Goal: Task Accomplishment & Management: Use online tool/utility

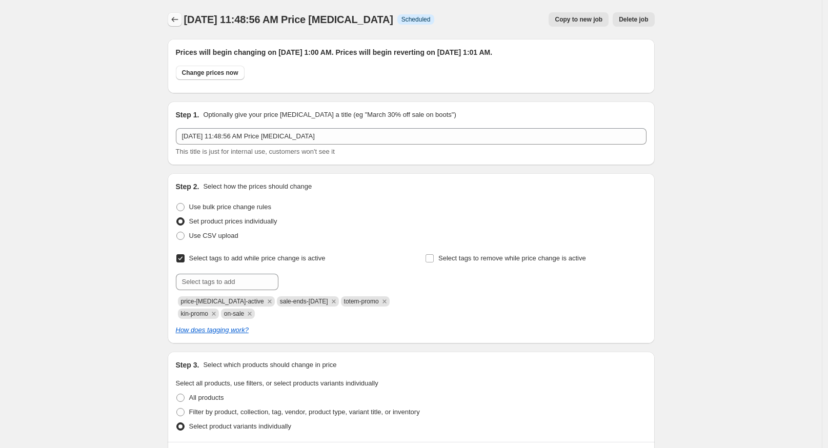
click at [173, 20] on icon "Price change jobs" at bounding box center [175, 19] width 10 height 10
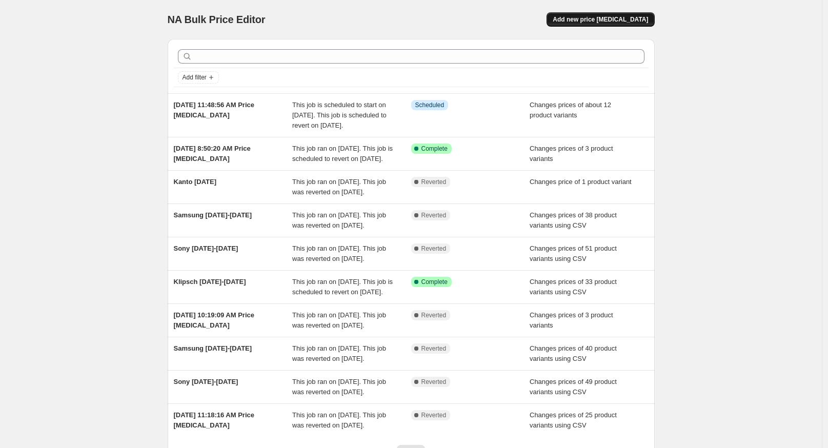
drag, startPoint x: 608, startPoint y: 14, endPoint x: 612, endPoint y: 18, distance: 5.4
click at [612, 18] on span "Add new price [MEDICAL_DATA]" at bounding box center [600, 19] width 95 height 8
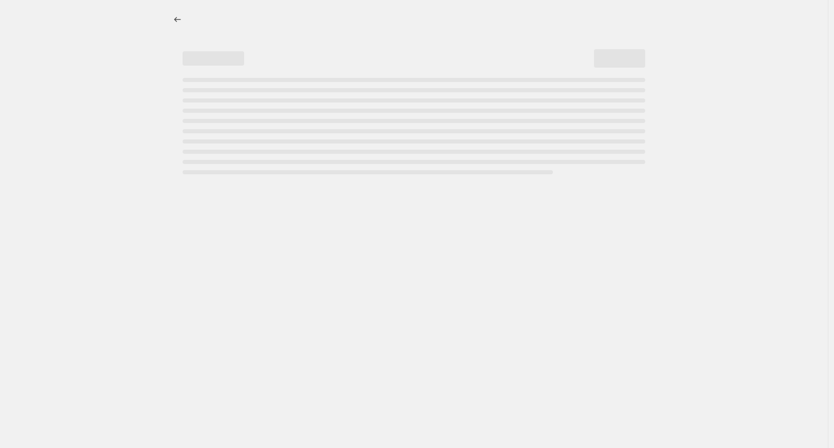
select select "percentage"
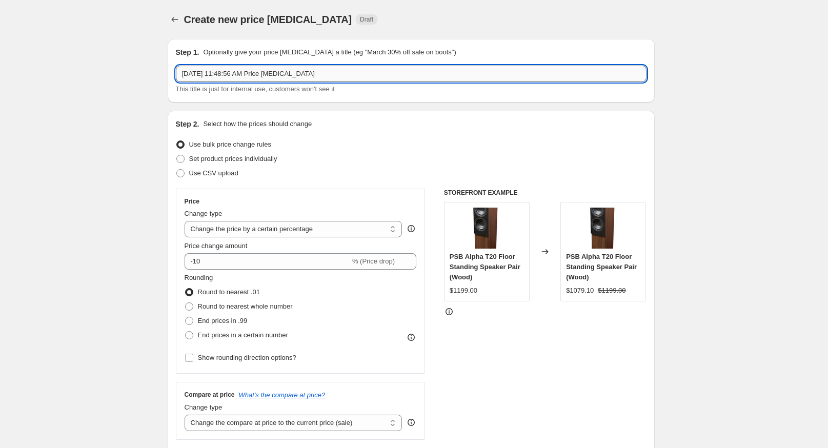
click at [319, 74] on input "[DATE] 11:48:56 AM Price [MEDICAL_DATA]" at bounding box center [411, 74] width 471 height 16
drag, startPoint x: 319, startPoint y: 74, endPoint x: 167, endPoint y: 64, distance: 152.1
type input "Sony [DATE]-[DATE]"
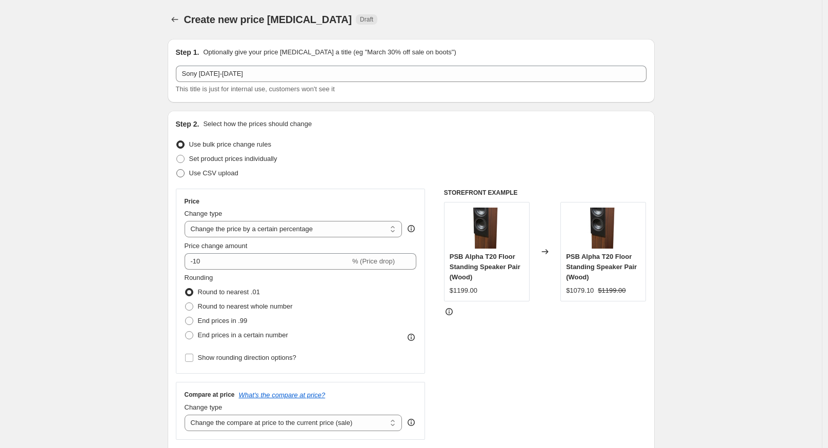
click at [219, 177] on span "Use CSV upload" at bounding box center [213, 173] width 49 height 10
click at [177, 170] on input "Use CSV upload" at bounding box center [176, 169] width 1 height 1
radio input "true"
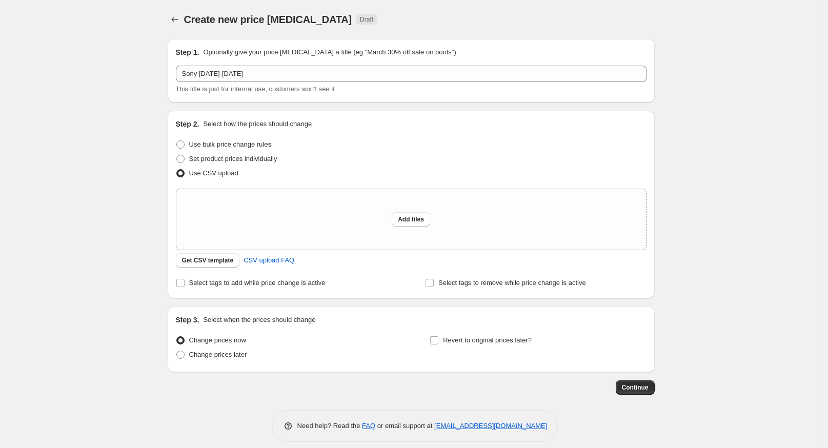
click at [84, 246] on div "Create new price [MEDICAL_DATA]. This page is ready Create new price [MEDICAL_D…" at bounding box center [411, 228] width 822 height 457
click at [89, 276] on div "Create new price [MEDICAL_DATA]. This page is ready Create new price [MEDICAL_D…" at bounding box center [411, 228] width 822 height 457
click at [212, 264] on span "Get CSV template" at bounding box center [208, 260] width 52 height 8
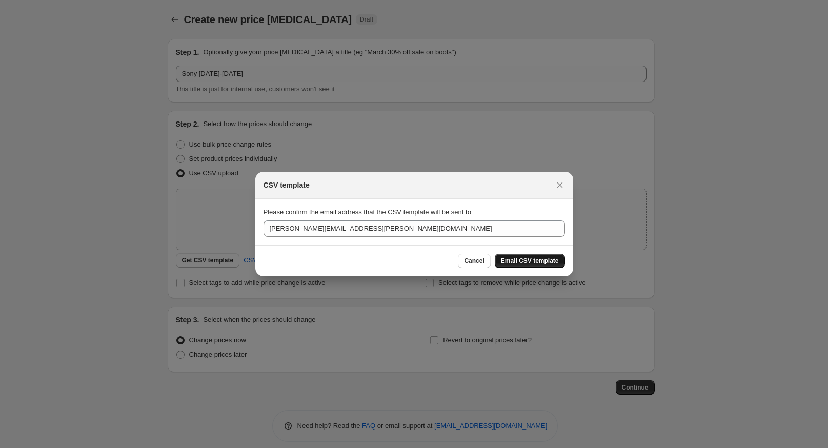
click at [535, 258] on span "Email CSV template" at bounding box center [530, 261] width 58 height 8
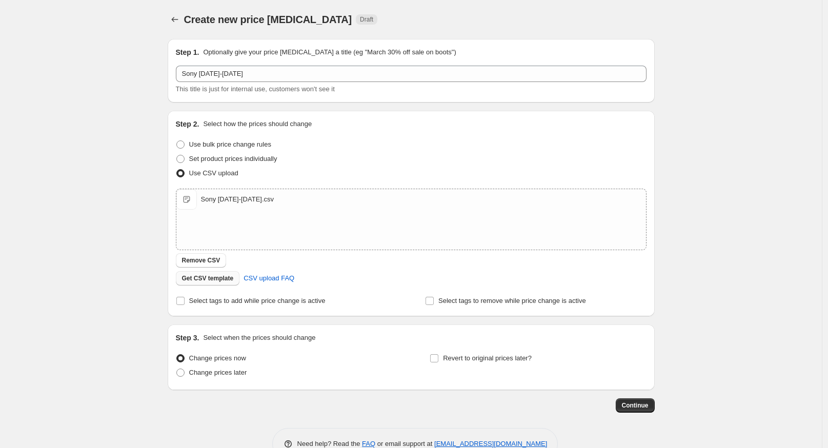
click at [208, 281] on span "Get CSV template" at bounding box center [208, 278] width 52 height 8
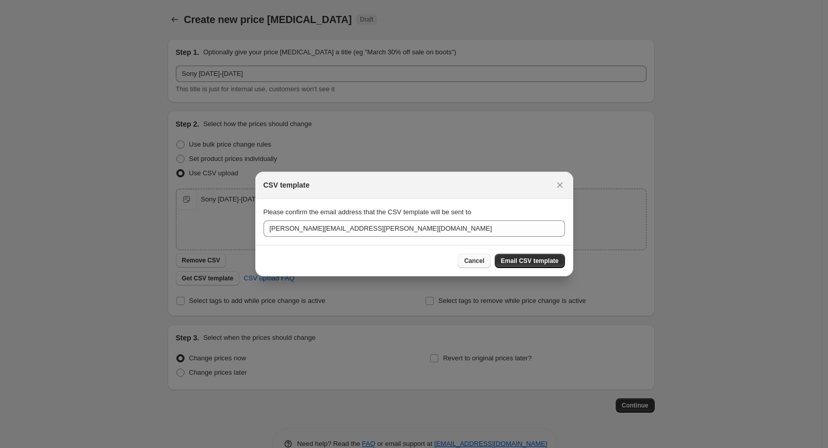
click at [472, 264] on span "Cancel" at bounding box center [474, 261] width 20 height 8
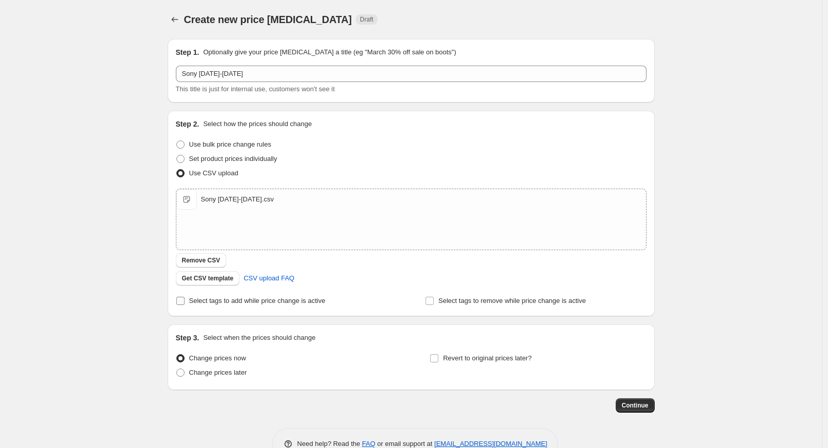
click at [204, 297] on span "Select tags to add while price change is active" at bounding box center [257, 301] width 136 height 8
click at [200, 307] on label "Select tags to add while price change is active" at bounding box center [251, 301] width 150 height 14
click at [185, 305] on input "Select tags to add while price change is active" at bounding box center [180, 301] width 8 height 8
checkbox input "true"
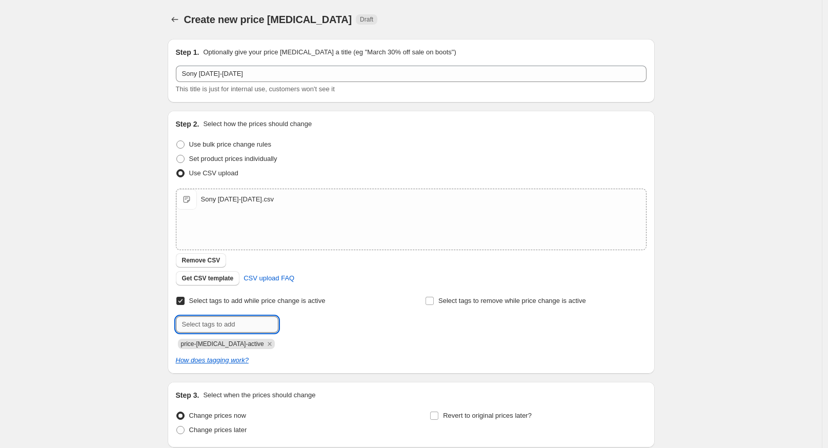
click at [200, 319] on input "text" at bounding box center [227, 324] width 103 height 16
type input "sale-ends-2025-09-05"
click at [334, 317] on button "Add sale-ends-20..." at bounding box center [315, 323] width 68 height 14
click at [231, 329] on input "text" at bounding box center [227, 324] width 103 height 16
type input "sony-promo"
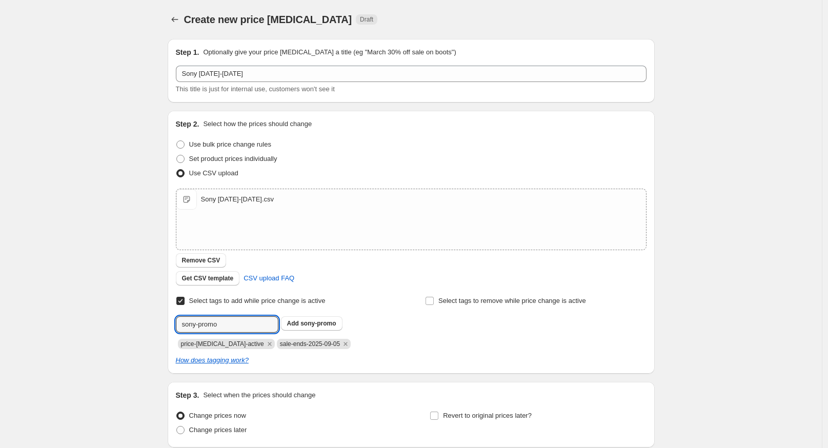
click at [176, 111] on button "Submit" at bounding box center [190, 116] width 29 height 11
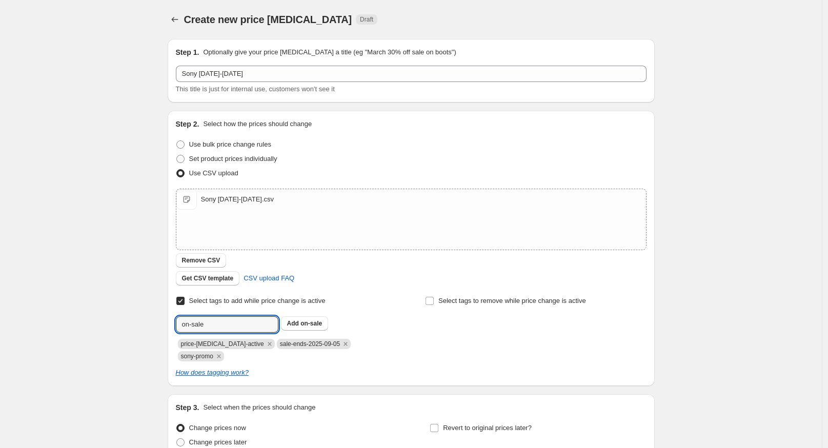
type input "on-sale"
click at [176, 111] on button "Submit" at bounding box center [190, 116] width 29 height 11
click at [123, 305] on div "Create new price [MEDICAL_DATA]. This page is ready Create new price [MEDICAL_D…" at bounding box center [411, 272] width 822 height 545
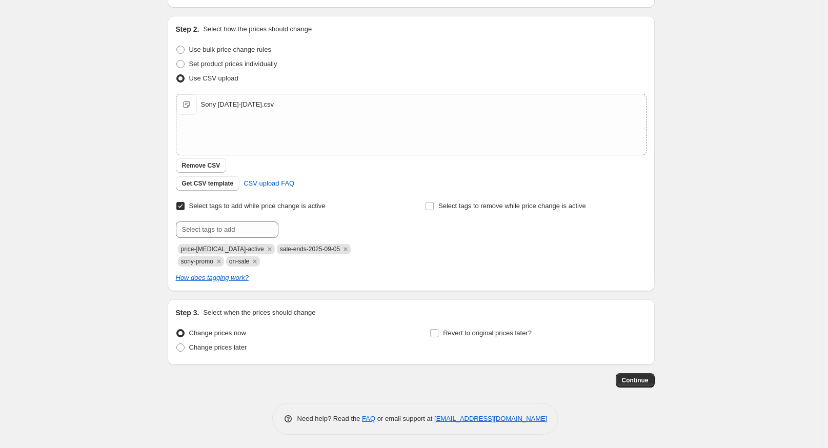
scroll to position [96, 0]
click at [220, 345] on span "Change prices later" at bounding box center [218, 346] width 58 height 8
click at [177, 343] on input "Change prices later" at bounding box center [176, 342] width 1 height 1
radio input "true"
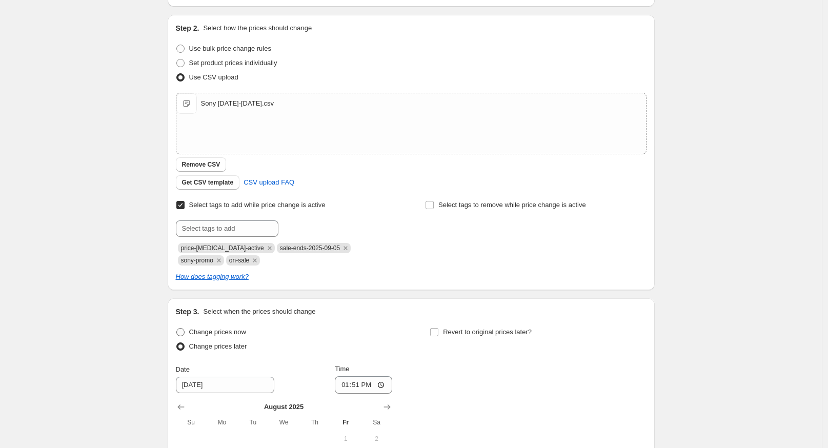
click at [228, 331] on span "Change prices now" at bounding box center [217, 332] width 57 height 8
click at [177, 329] on input "Change prices now" at bounding box center [176, 328] width 1 height 1
radio input "true"
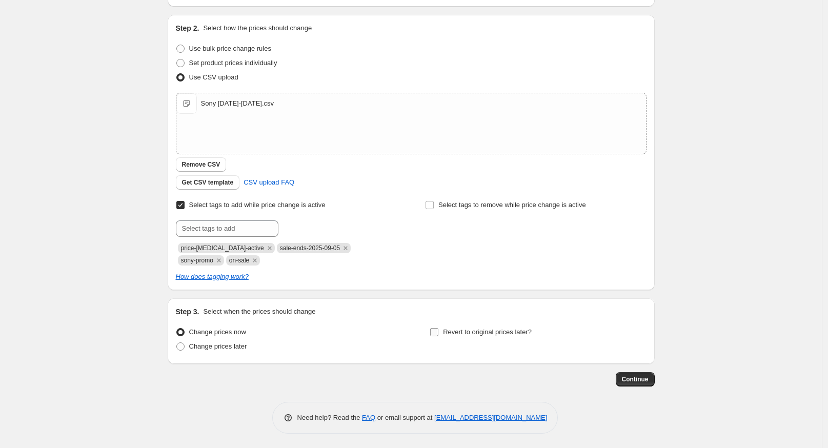
click at [488, 333] on span "Revert to original prices later?" at bounding box center [487, 332] width 89 height 8
click at [438, 333] on input "Revert to original prices later?" at bounding box center [434, 332] width 8 height 8
checkbox input "true"
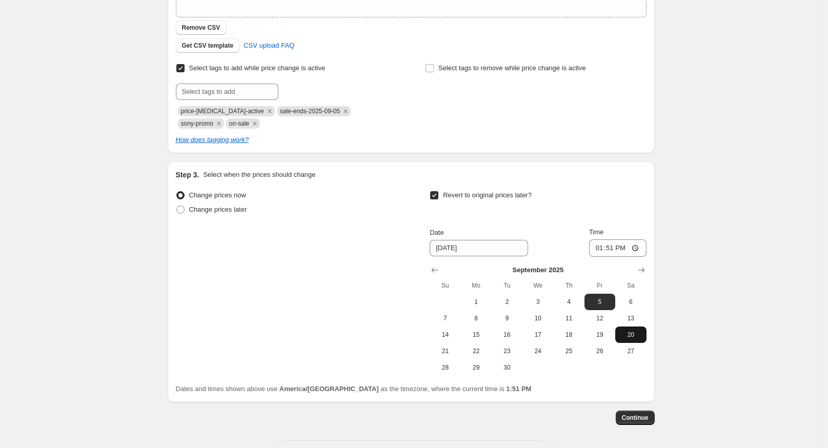
scroll to position [248, 0]
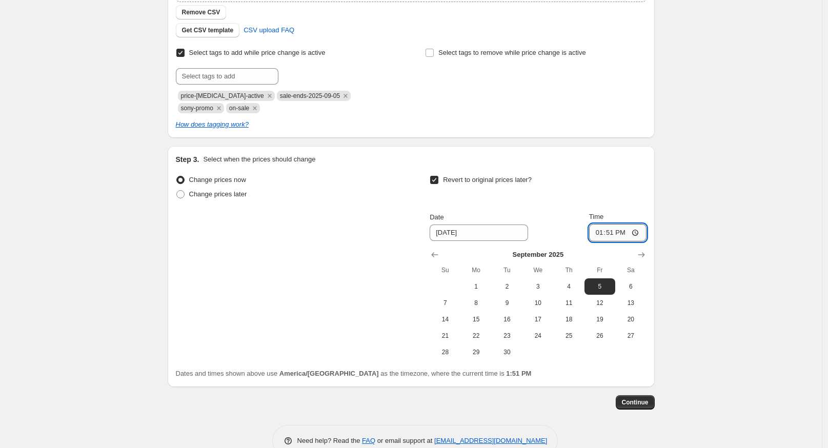
click at [603, 232] on input "13:51" at bounding box center [617, 232] width 57 height 17
type input "01:01"
click at [647, 411] on div "Step 1. Optionally give your price [MEDICAL_DATA] a title (eg "March 30% off sa…" at bounding box center [411, 120] width 487 height 674
click at [653, 401] on button "Continue" at bounding box center [635, 402] width 39 height 14
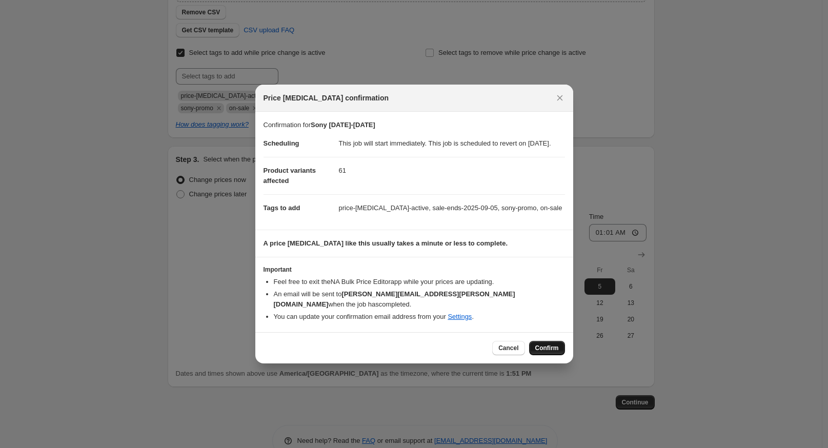
click at [539, 351] on span "Confirm" at bounding box center [547, 348] width 24 height 8
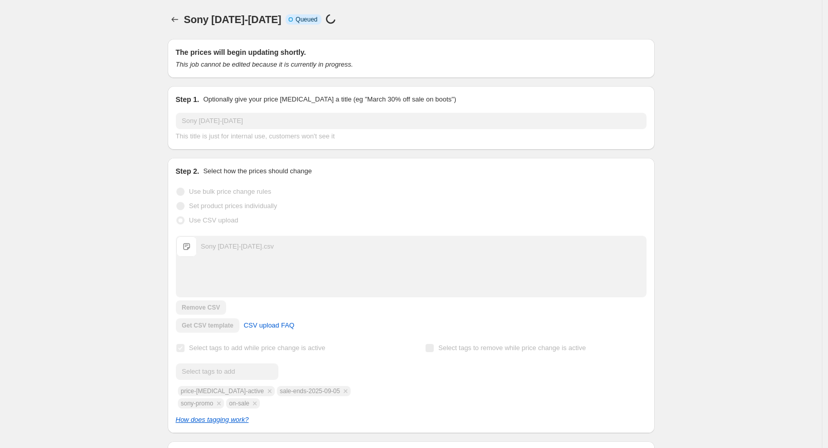
scroll to position [248, 0]
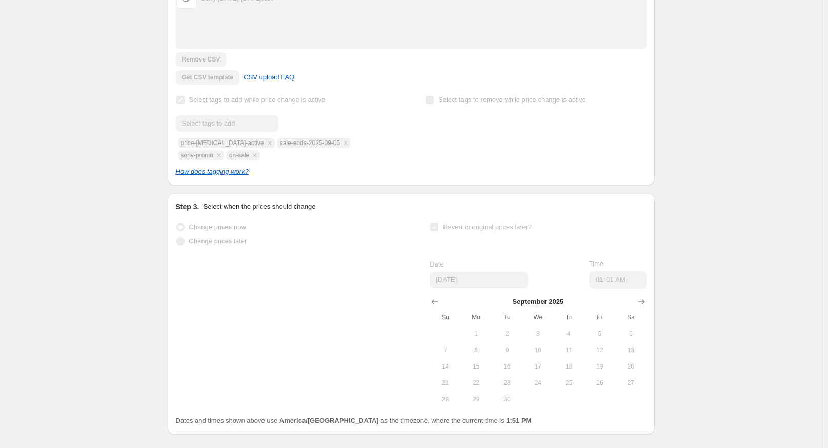
click at [87, 184] on div "Sony [DATE]-[DATE]. This page is ready Sony [DATE]-[DATE] Info Incomplete Queue…" at bounding box center [411, 124] width 822 height 745
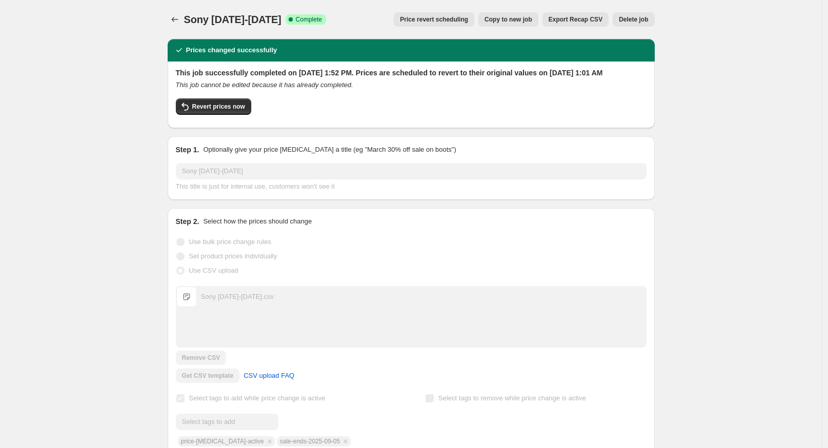
click at [172, 18] on icon "Price change jobs" at bounding box center [175, 19] width 10 height 10
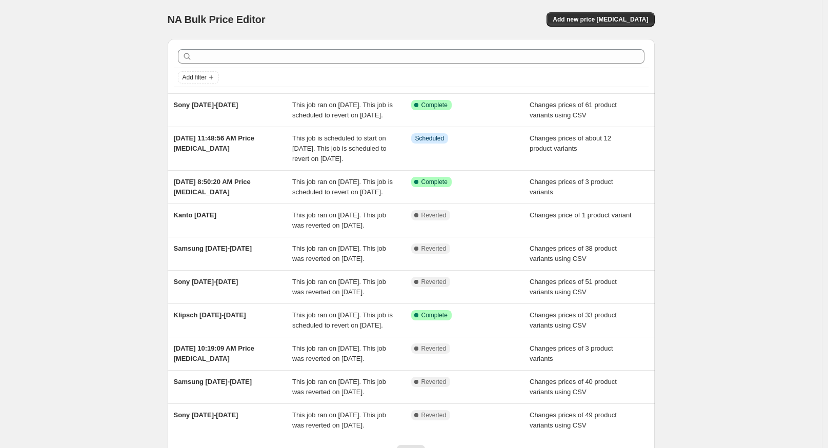
click at [100, 100] on div "NA Bulk Price Editor. This page is ready NA Bulk Price Editor Add new price [ME…" at bounding box center [411, 269] width 822 height 538
drag, startPoint x: 49, startPoint y: 174, endPoint x: 45, endPoint y: 181, distance: 8.7
click at [49, 174] on div "NA Bulk Price Editor. This page is ready NA Bulk Price Editor Add new price [ME…" at bounding box center [411, 269] width 822 height 538
click at [617, 18] on span "Add new price [MEDICAL_DATA]" at bounding box center [600, 19] width 95 height 8
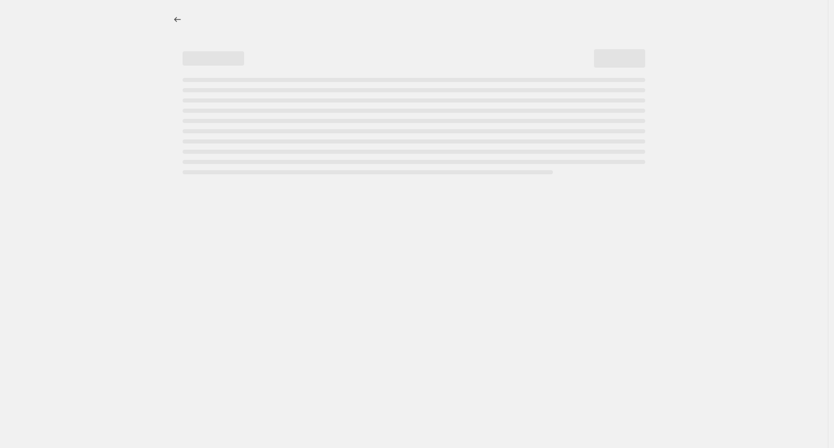
select select "percentage"
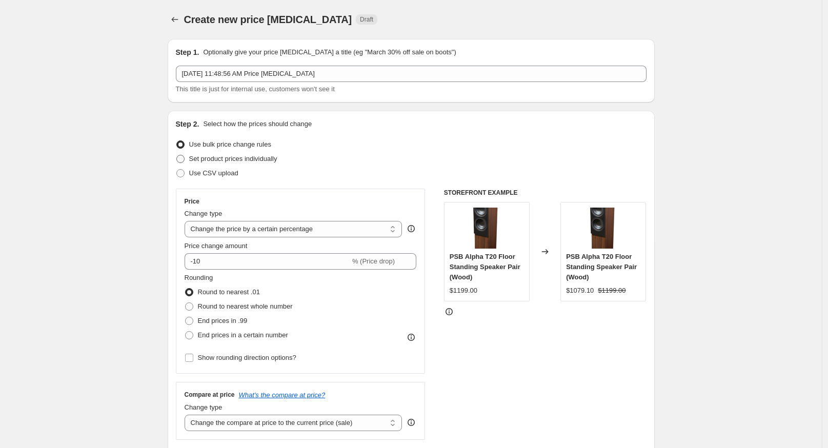
click at [208, 158] on span "Set product prices individually" at bounding box center [233, 159] width 88 height 8
click at [177, 155] on input "Set product prices individually" at bounding box center [176, 155] width 1 height 1
radio input "true"
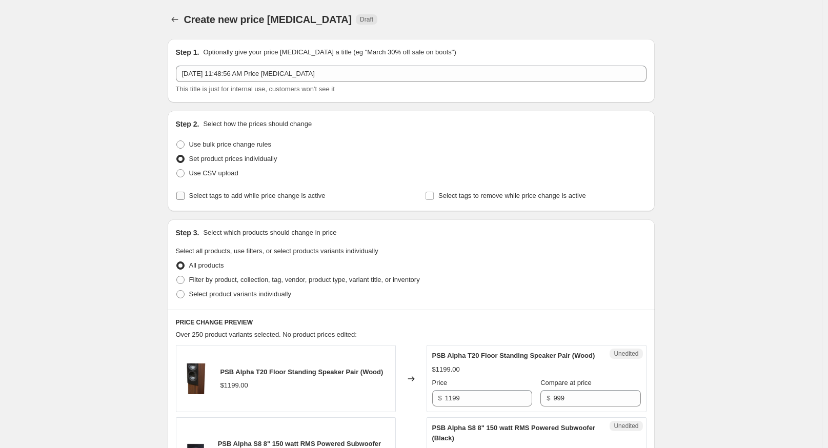
click at [202, 197] on span "Select tags to add while price change is active" at bounding box center [257, 196] width 136 height 8
click at [185, 197] on input "Select tags to add while price change is active" at bounding box center [180, 196] width 8 height 8
checkbox input "true"
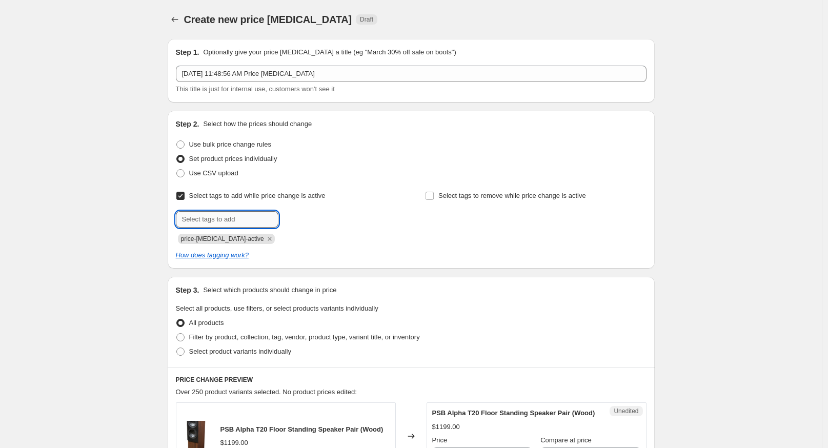
click at [196, 213] on input "text" at bounding box center [227, 219] width 103 height 16
type input "sale-ends-2025-10-01"
click at [515, 267] on div "Step 2. Select how the prices should change Use bulk price change rules Set pro…" at bounding box center [411, 190] width 487 height 158
click at [328, 217] on span "sale-ends-20..." at bounding box center [321, 218] width 43 height 7
click at [226, 229] on div "Submit price-[MEDICAL_DATA]-active sale-ends-2025-10-01" at bounding box center [286, 227] width 221 height 33
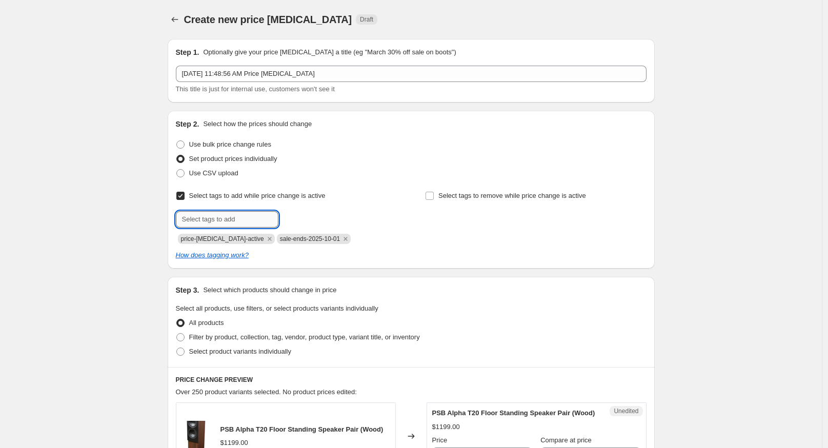
click at [227, 215] on input "text" at bounding box center [227, 219] width 103 height 16
type input "on-sale"
click at [176, 111] on button "Submit" at bounding box center [190, 116] width 29 height 11
type input "promo-[GEOGRAPHIC_DATA]"
click at [176, 111] on button "Submit" at bounding box center [190, 116] width 29 height 11
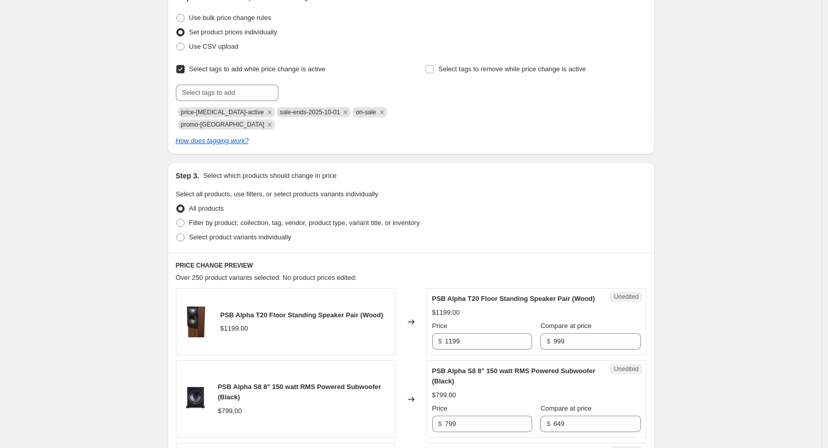
scroll to position [152, 0]
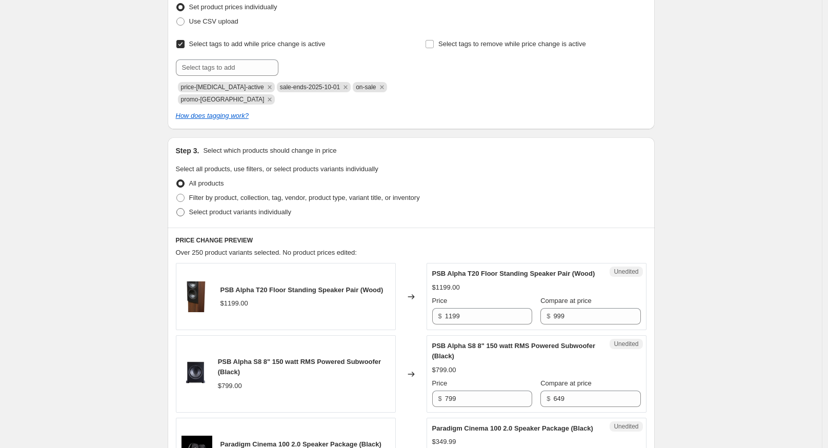
click at [207, 209] on span "Select product variants individually" at bounding box center [240, 212] width 102 height 8
click at [177, 209] on input "Select product variants individually" at bounding box center [176, 208] width 1 height 1
radio input "true"
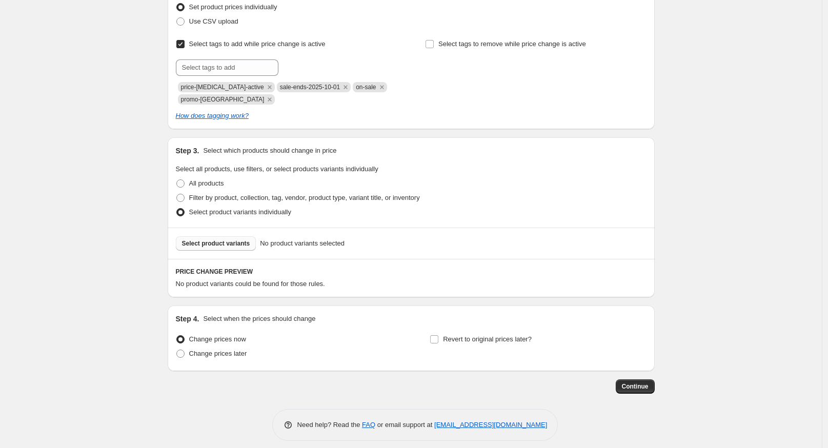
click at [218, 243] on span "Select product variants" at bounding box center [216, 243] width 68 height 8
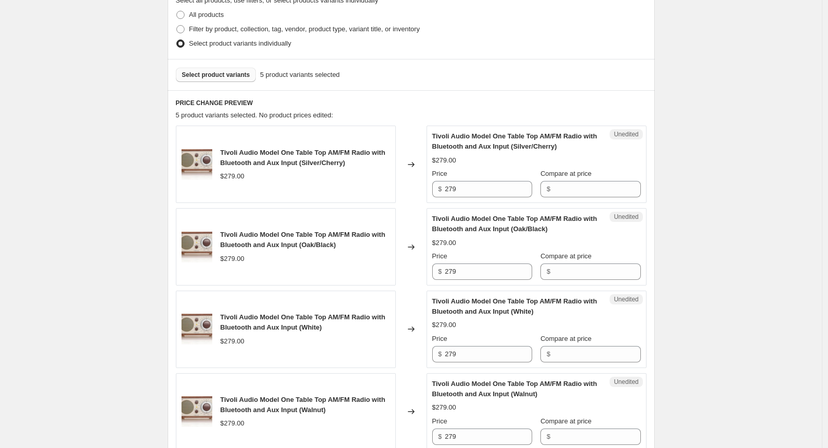
scroll to position [323, 0]
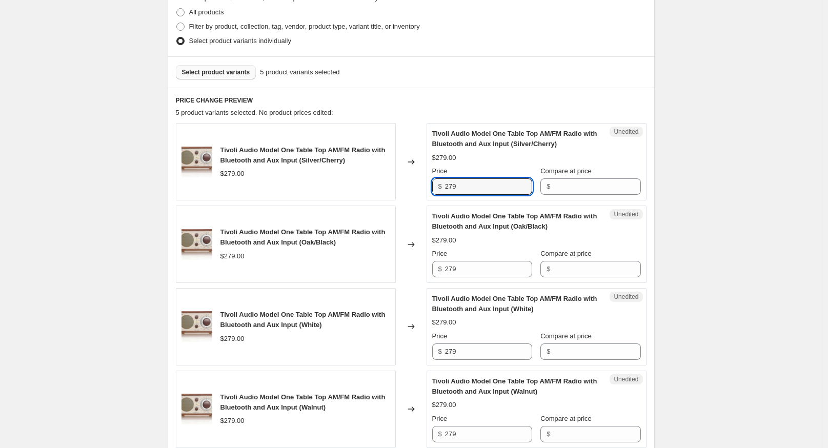
drag, startPoint x: 459, startPoint y: 192, endPoint x: 418, endPoint y: 192, distance: 41.5
click at [418, 192] on div "Tivoli Audio Model One Table Top AM/FM Radio with Bluetooth and Aux Input (Silv…" at bounding box center [411, 161] width 471 height 77
type input "229"
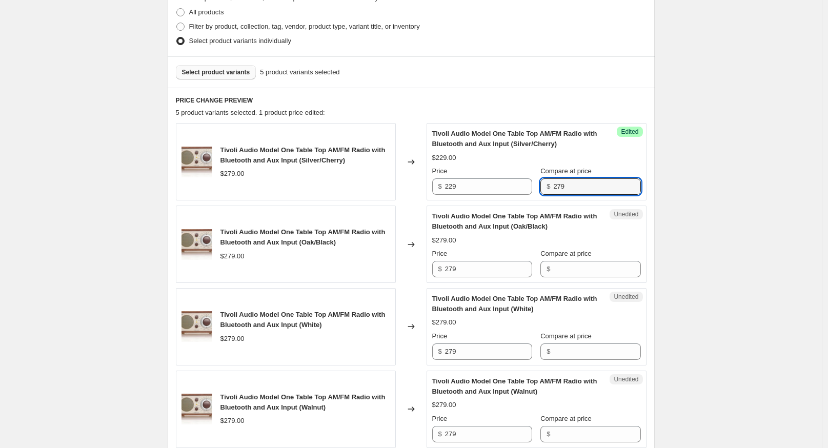
type input "279"
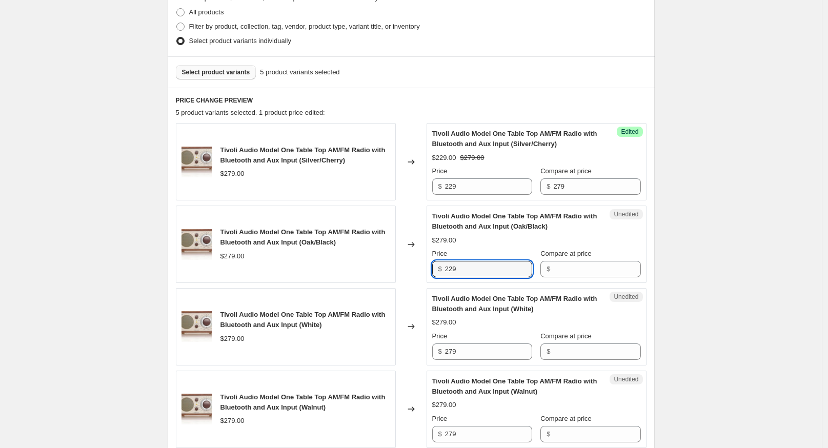
type input "229"
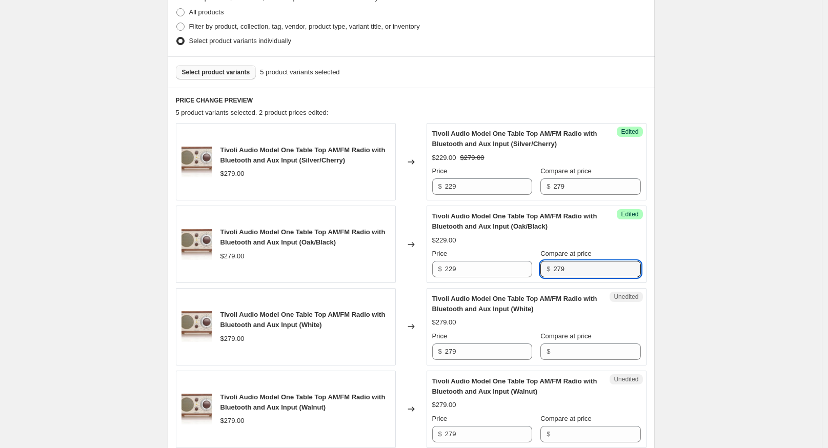
type input "279"
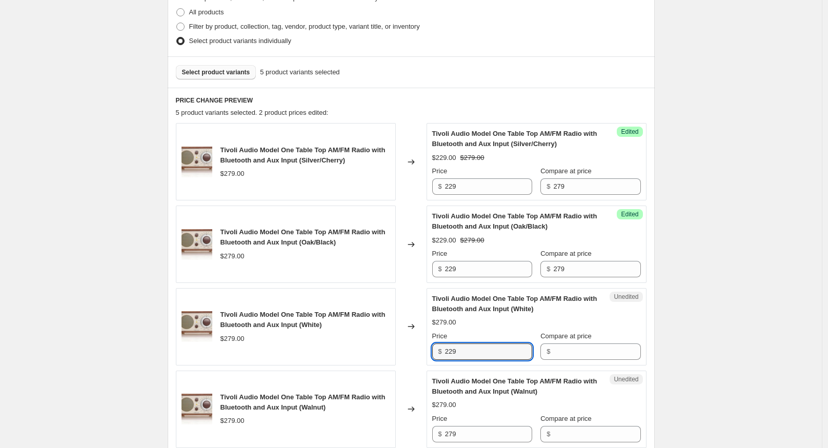
type input "229"
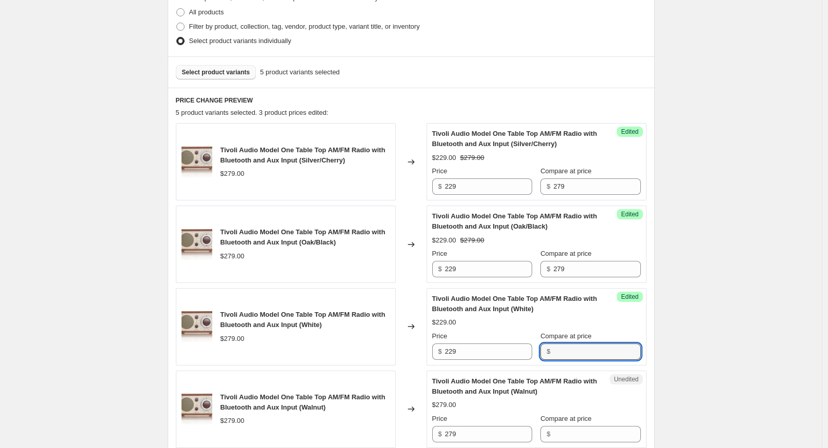
type input "7"
type input "279"
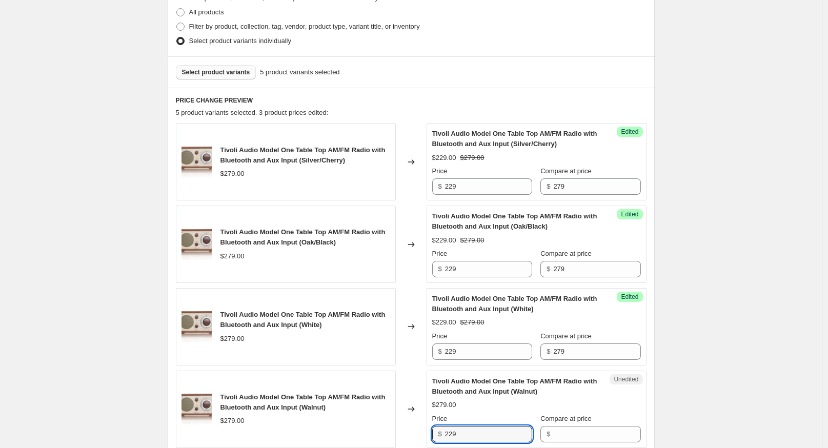
type input "229"
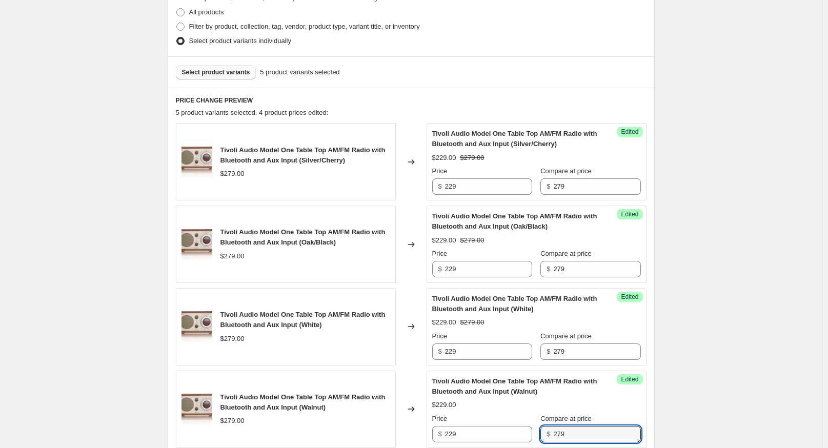
type input "279"
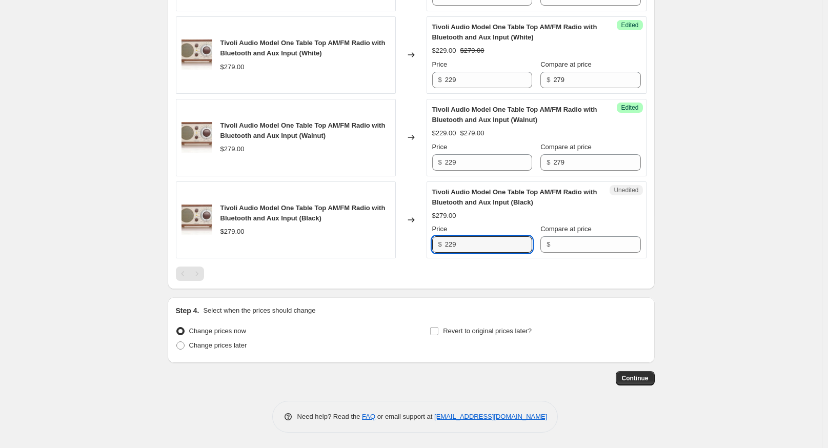
type input "229"
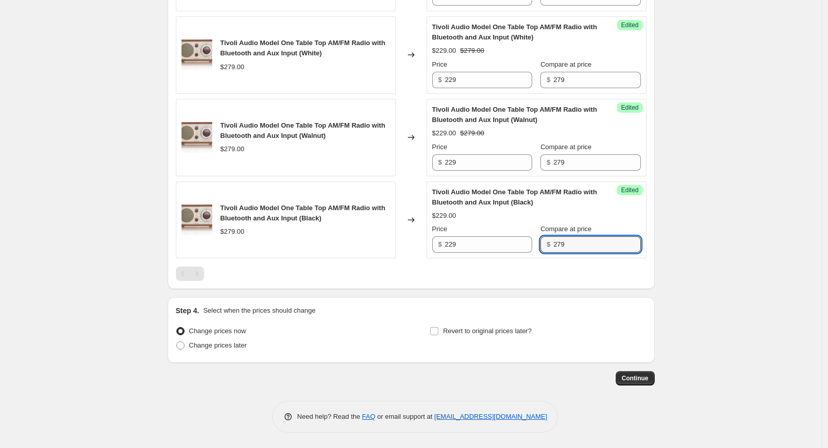
type input "279"
click at [627, 308] on div "Step 4. Select when the prices should change" at bounding box center [411, 311] width 471 height 10
click at [643, 377] on span "Continue" at bounding box center [635, 378] width 27 height 8
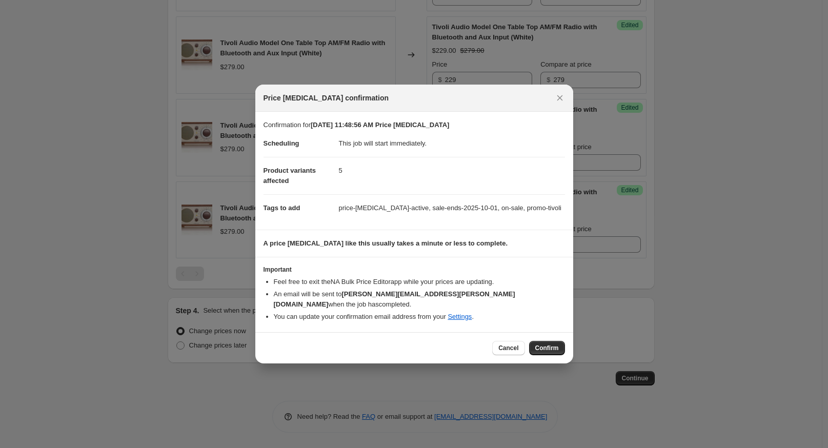
drag, startPoint x: 677, startPoint y: 318, endPoint x: 645, endPoint y: 308, distance: 33.4
click at [679, 315] on div at bounding box center [414, 224] width 828 height 448
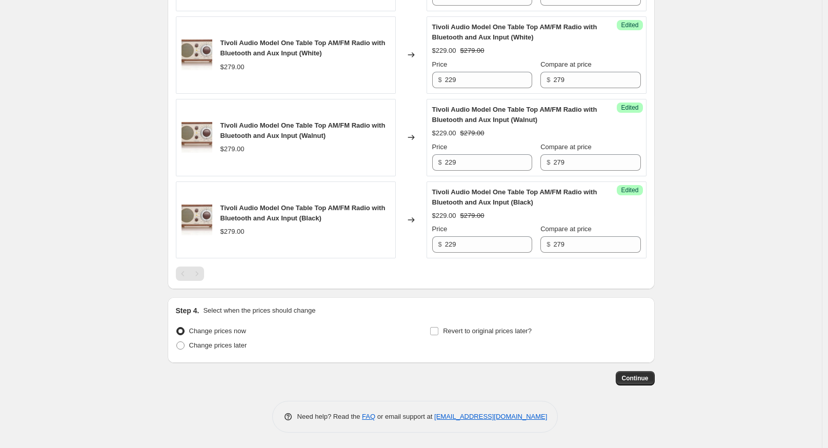
click at [231, 331] on span "Change prices now" at bounding box center [217, 331] width 57 height 8
click at [177, 328] on input "Change prices now" at bounding box center [176, 327] width 1 height 1
click at [220, 341] on span "Change prices later" at bounding box center [218, 345] width 58 height 8
click at [177, 341] on input "Change prices later" at bounding box center [176, 341] width 1 height 1
radio input "true"
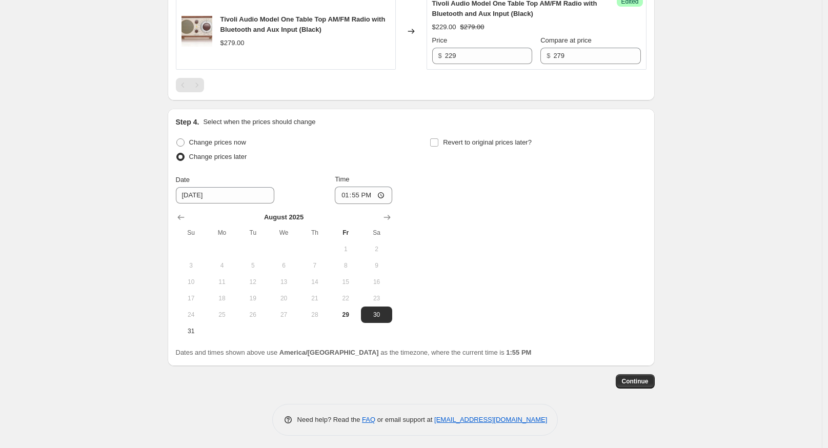
scroll to position [786, 0]
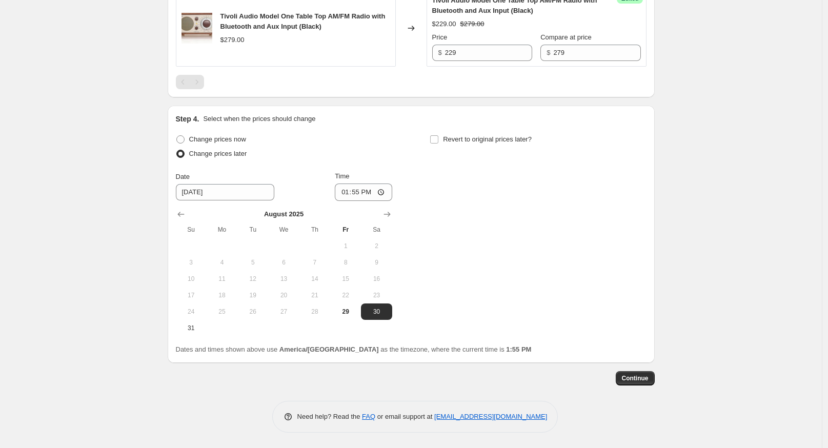
click at [392, 221] on th "Sa" at bounding box center [376, 229] width 31 height 16
click at [388, 218] on button "Show next month, September 2025" at bounding box center [387, 214] width 14 height 14
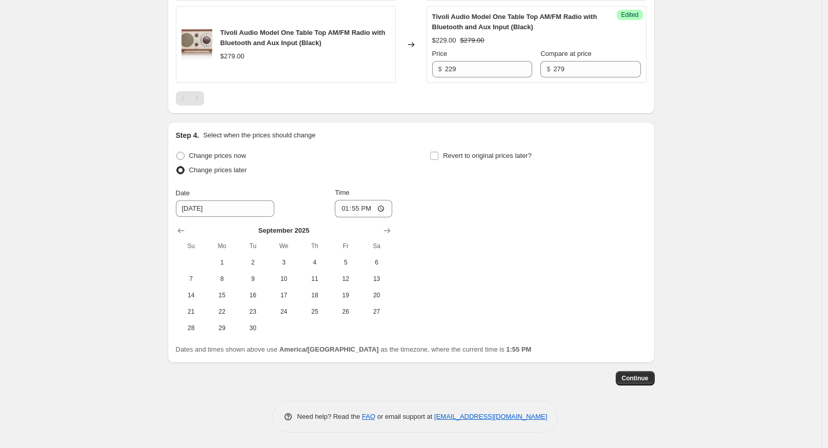
scroll to position [770, 0]
click at [220, 268] on button "1" at bounding box center [222, 262] width 31 height 16
type input "[DATE]"
click at [439, 156] on span at bounding box center [434, 155] width 9 height 9
click at [438, 156] on input "Revert to original prices later?" at bounding box center [434, 156] width 8 height 8
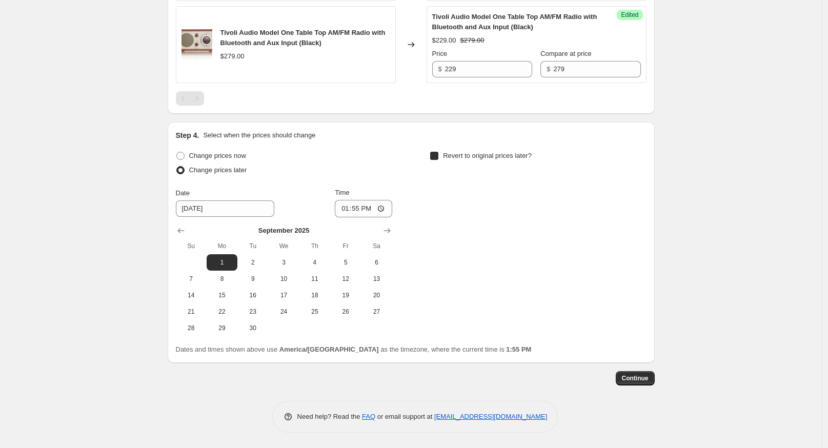
checkbox input "true"
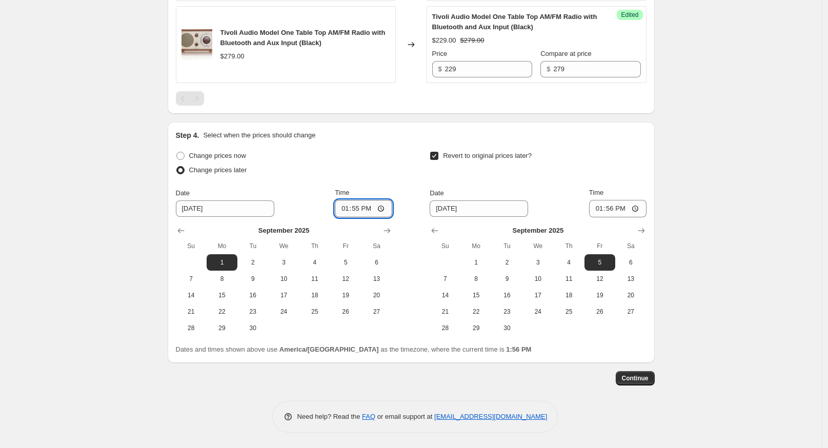
click at [350, 213] on input "13:55" at bounding box center [363, 208] width 57 height 17
type input "01:00"
click at [643, 232] on icon "Show next month, October 2025" at bounding box center [641, 231] width 10 height 10
click at [549, 264] on span "1" at bounding box center [538, 262] width 23 height 8
type input "[DATE]"
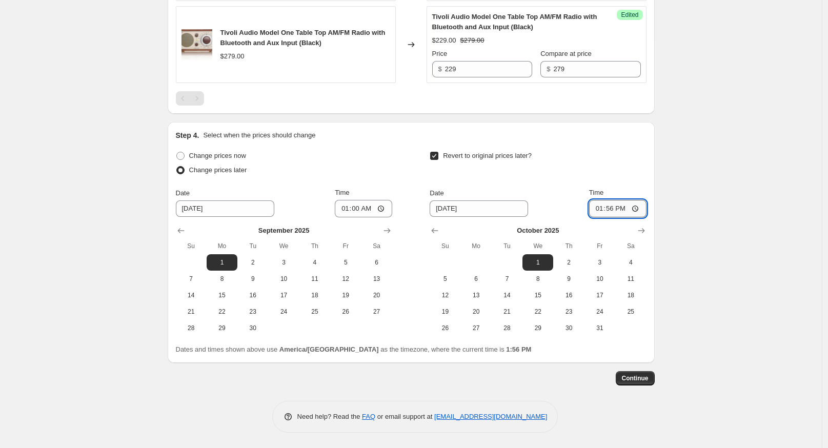
click at [611, 208] on input "13:56" at bounding box center [617, 208] width 57 height 17
type input "01:01"
click at [655, 383] on button "Continue" at bounding box center [635, 378] width 39 height 14
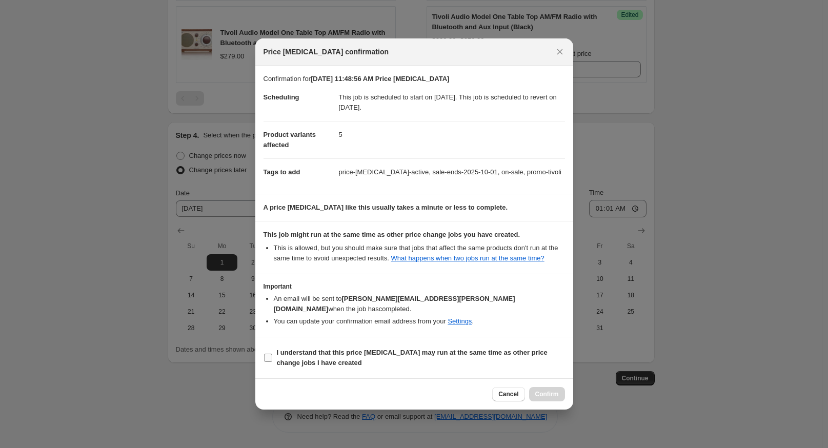
click at [282, 354] on b "I understand that this price [MEDICAL_DATA] may run at the same time as other p…" at bounding box center [412, 358] width 271 height 18
click at [272, 354] on input "I understand that this price [MEDICAL_DATA] may run at the same time as other p…" at bounding box center [268, 358] width 8 height 8
checkbox input "true"
click at [567, 391] on div "Cancel Confirm" at bounding box center [414, 393] width 318 height 31
click at [545, 390] on span "Confirm" at bounding box center [547, 394] width 24 height 8
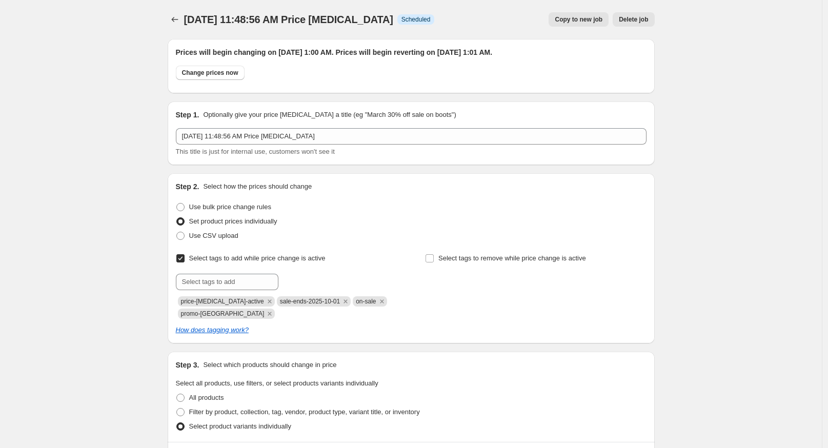
scroll to position [770, 0]
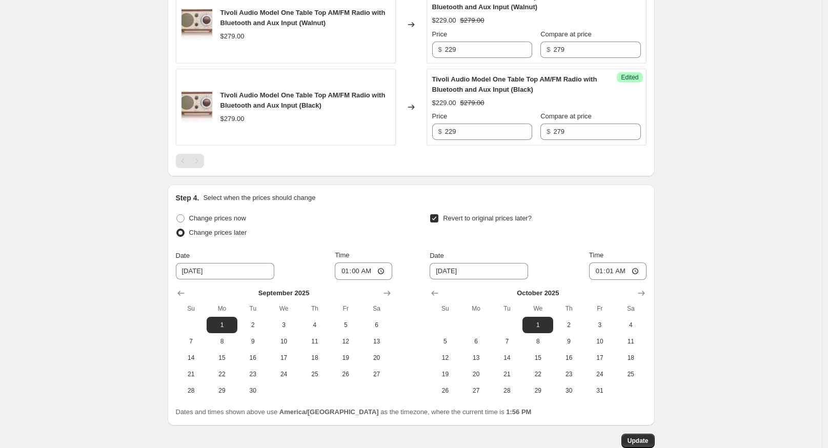
drag, startPoint x: 146, startPoint y: 160, endPoint x: 150, endPoint y: 176, distance: 16.4
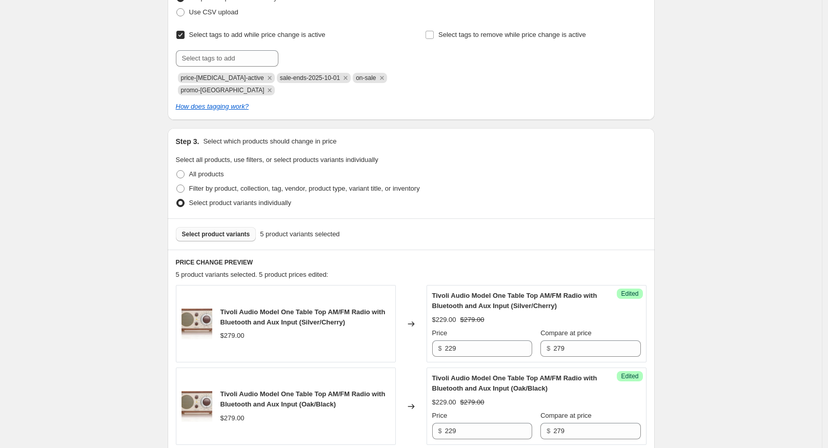
scroll to position [162, 0]
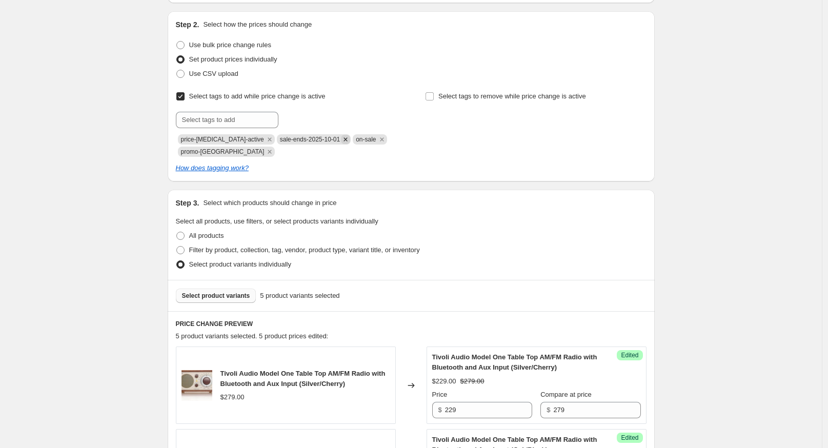
click at [341, 141] on icon "Remove sale-ends-2025-10-01" at bounding box center [345, 139] width 9 height 9
click at [214, 123] on input "text" at bounding box center [227, 120] width 103 height 16
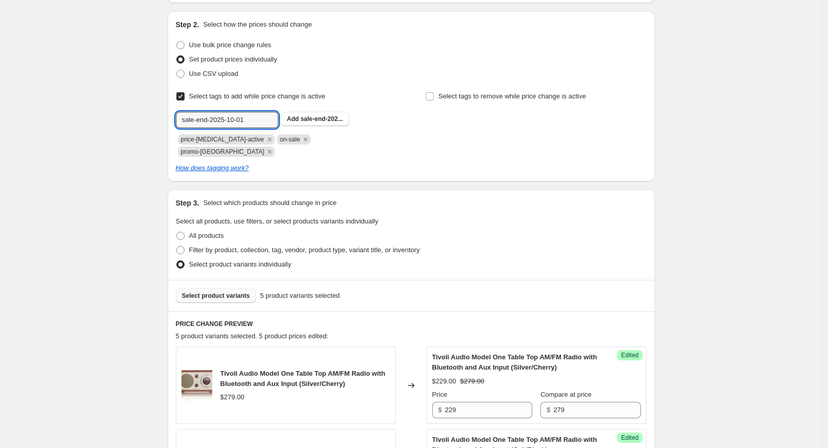
type input "sale-end-2025-10-01"
click at [176, 11] on button "Submit" at bounding box center [190, 16] width 29 height 11
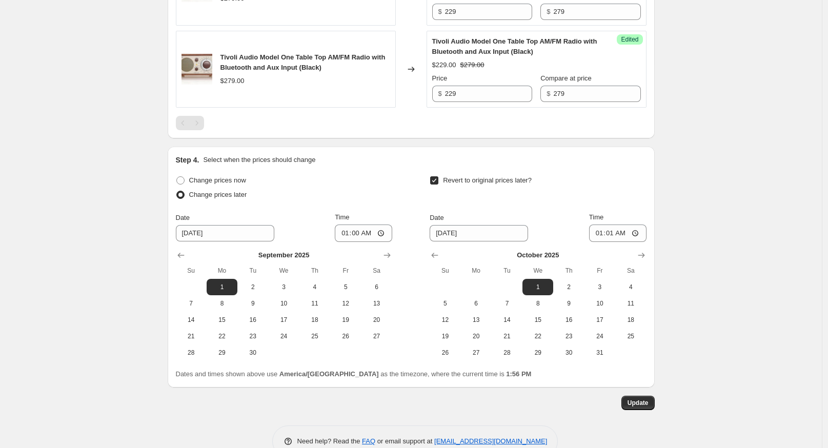
scroll to position [833, 0]
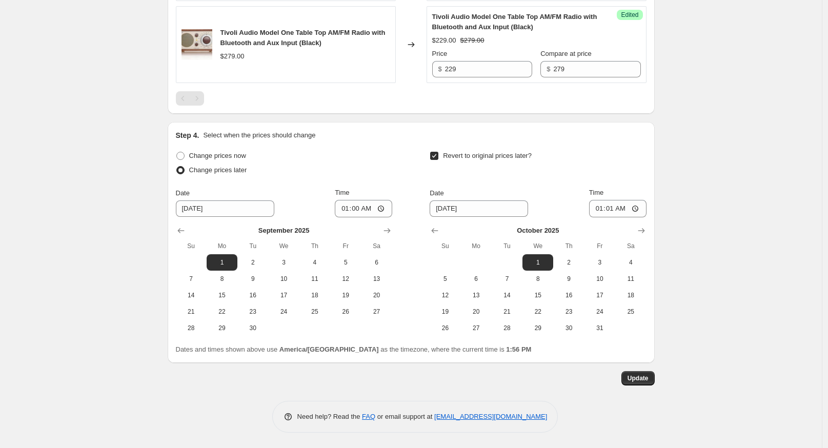
click at [649, 375] on span "Update" at bounding box center [638, 378] width 21 height 8
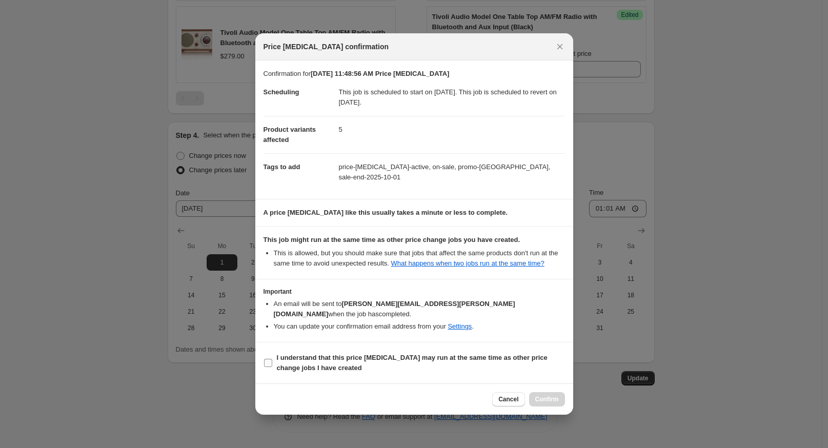
click at [463, 354] on b "I understand that this price [MEDICAL_DATA] may run at the same time as other p…" at bounding box center [412, 363] width 271 height 18
click at [272, 359] on input "I understand that this price [MEDICAL_DATA] may run at the same time as other p…" at bounding box center [268, 363] width 8 height 8
checkbox input "true"
click at [543, 397] on div "Cancel Confirm" at bounding box center [414, 398] width 318 height 31
click at [555, 395] on span "Confirm" at bounding box center [547, 399] width 24 height 8
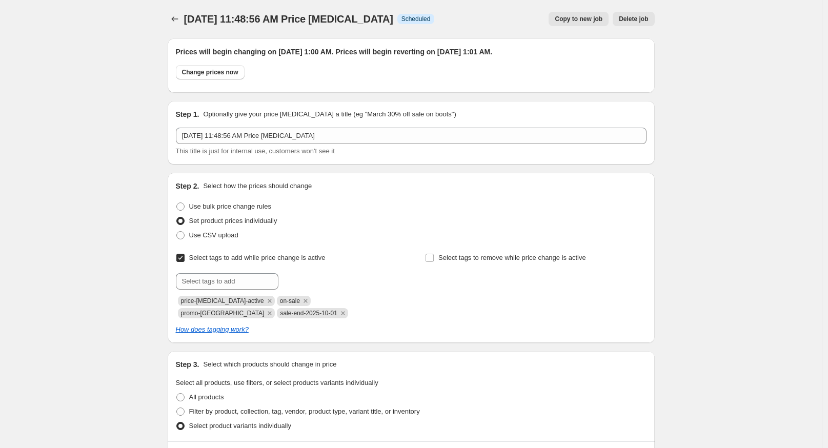
scroll to position [0, 0]
click at [180, 16] on icon "Price change jobs" at bounding box center [175, 19] width 10 height 10
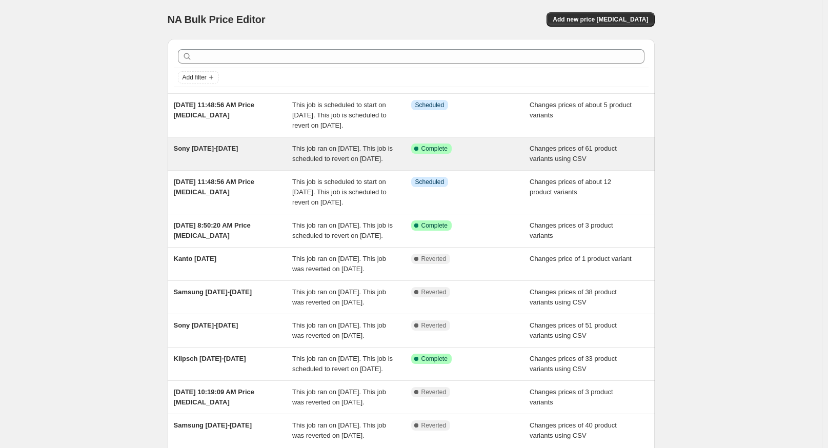
click at [224, 164] on div "Sony [DATE]-[DATE]" at bounding box center [233, 154] width 119 height 21
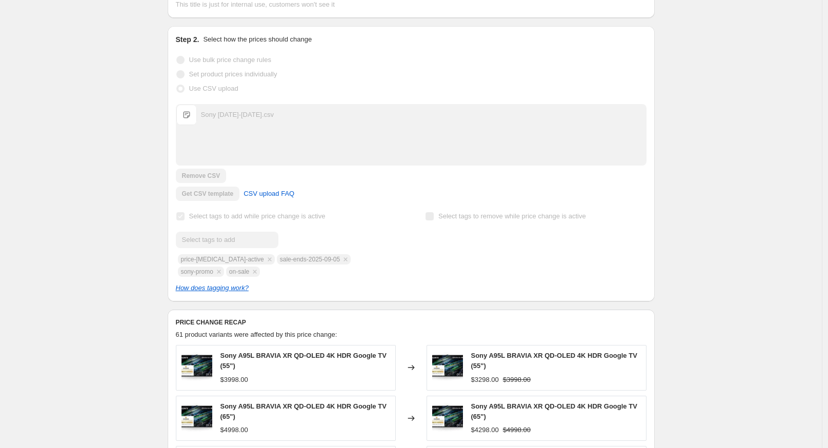
scroll to position [190, 0]
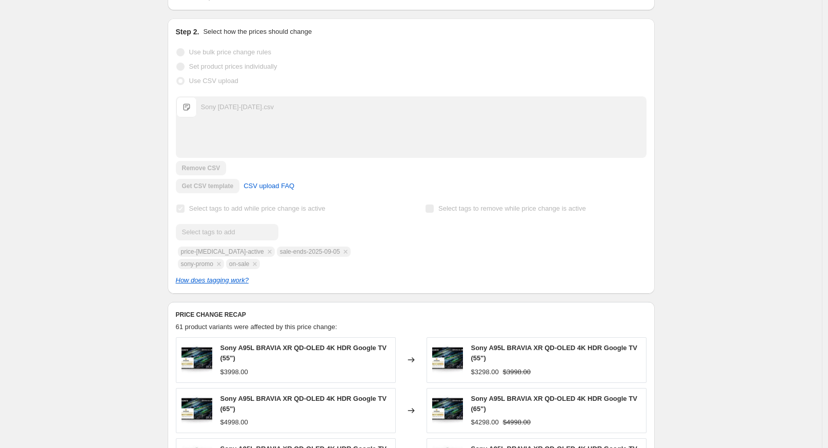
click at [334, 233] on div "Select tags to add while price change is active Submit price-[MEDICAL_DATA]-act…" at bounding box center [286, 235] width 221 height 68
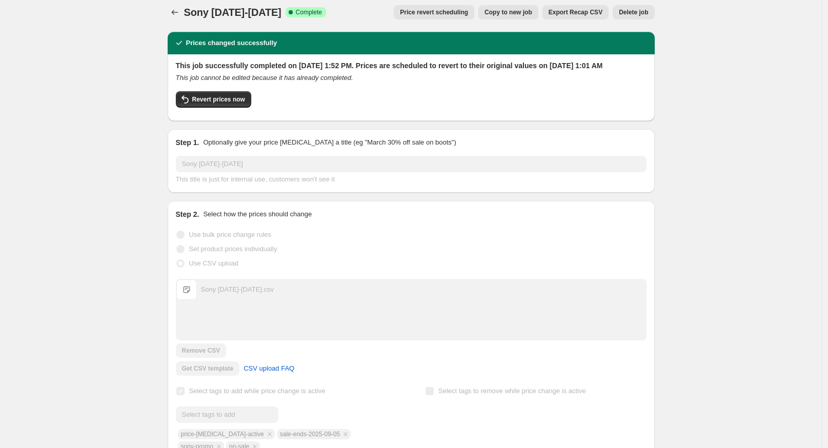
scroll to position [0, 0]
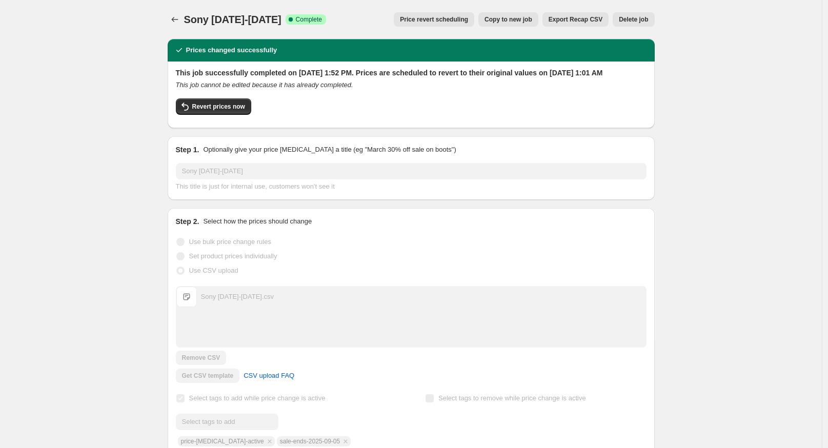
click at [503, 16] on span "Copy to new job" at bounding box center [508, 19] width 48 height 8
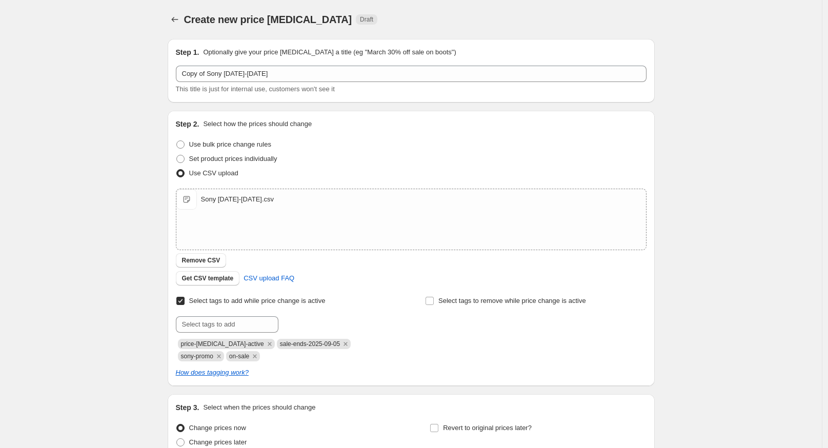
click at [127, 172] on div "Create new price [MEDICAL_DATA]. This page is ready Create new price [MEDICAL_D…" at bounding box center [411, 272] width 822 height 545
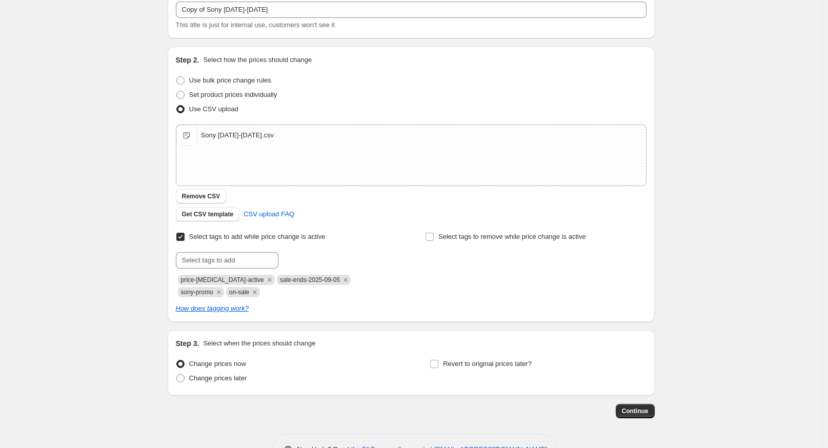
scroll to position [75, 0]
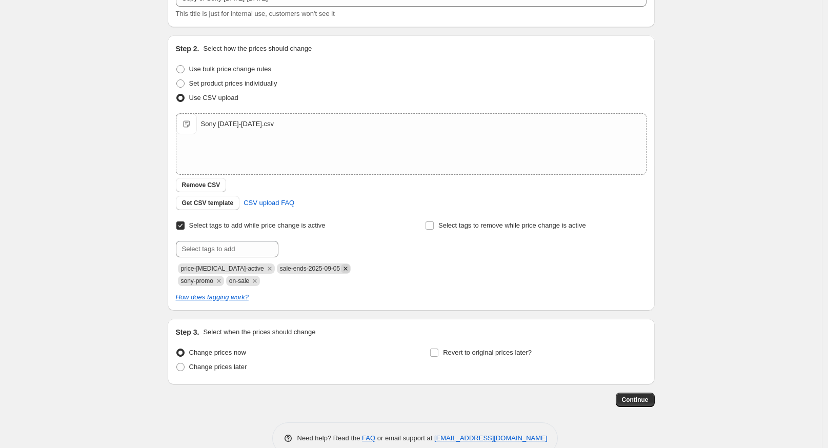
click at [344, 268] on icon "Remove sale-ends-2025-09-05" at bounding box center [346, 269] width 4 height 4
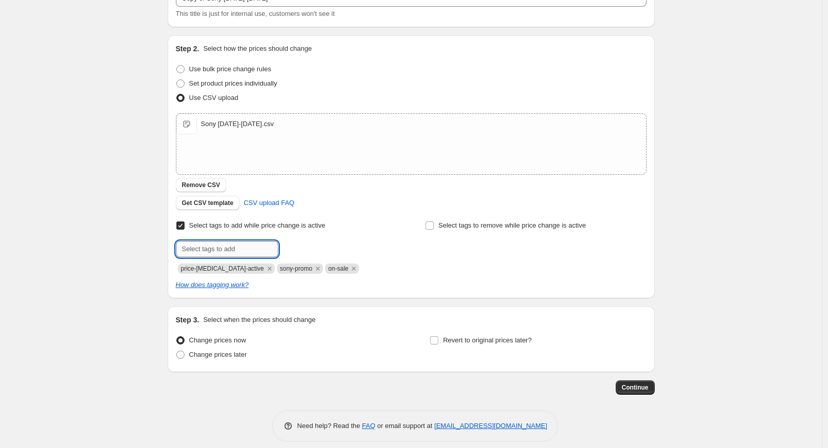
click at [234, 244] on input "text" at bounding box center [227, 249] width 103 height 16
type input "sale-end-2025-09-05"
click at [176, 35] on button "Submit" at bounding box center [190, 40] width 29 height 11
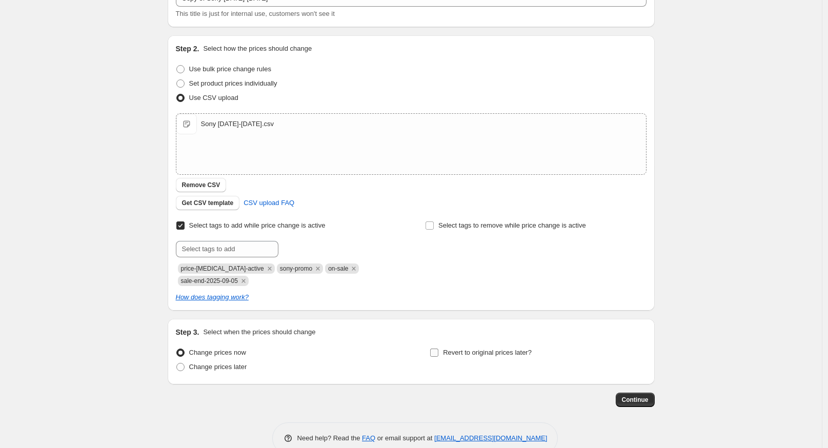
click at [449, 353] on span "Revert to original prices later?" at bounding box center [487, 353] width 89 height 8
click at [438, 353] on input "Revert to original prices later?" at bounding box center [434, 353] width 8 height 8
checkbox input "true"
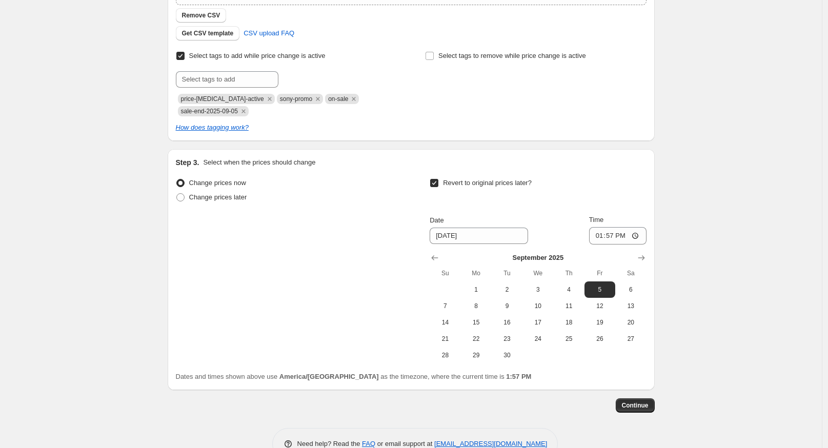
scroll to position [247, 0]
click at [605, 232] on input "13:57" at bounding box center [617, 234] width 57 height 17
type input "01:01"
click at [698, 308] on div "Create new price [MEDICAL_DATA]. This page is ready Create new price [MEDICAL_D…" at bounding box center [411, 113] width 822 height 720
click at [644, 405] on span "Continue" at bounding box center [635, 404] width 27 height 8
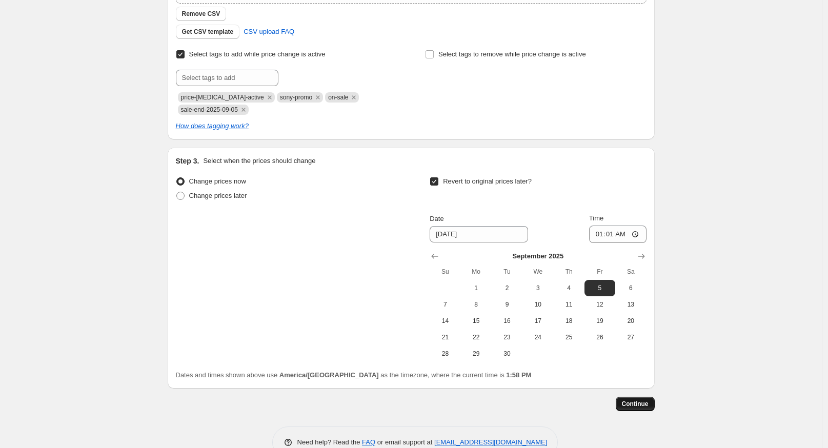
scroll to position [0, 0]
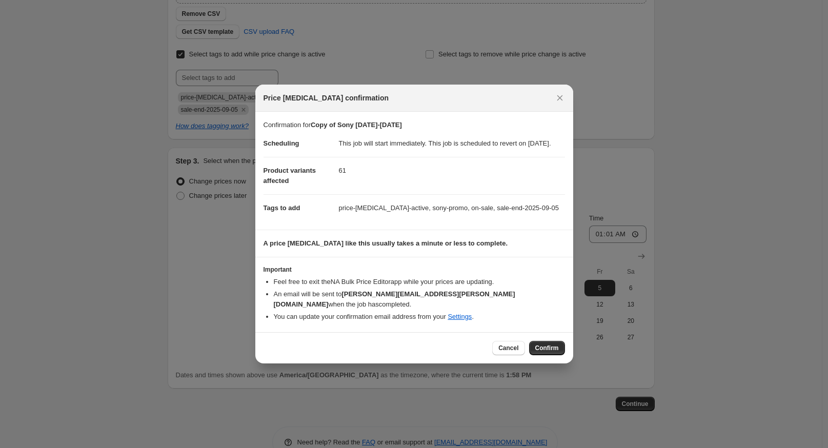
click at [550, 347] on span "Confirm" at bounding box center [547, 348] width 24 height 8
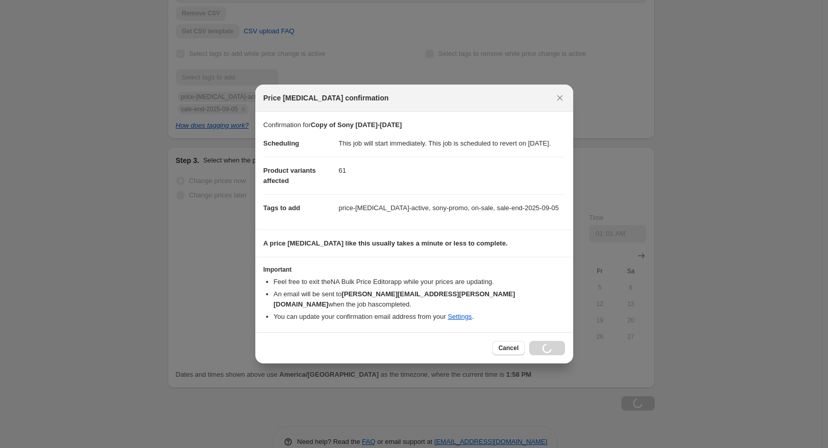
scroll to position [247, 0]
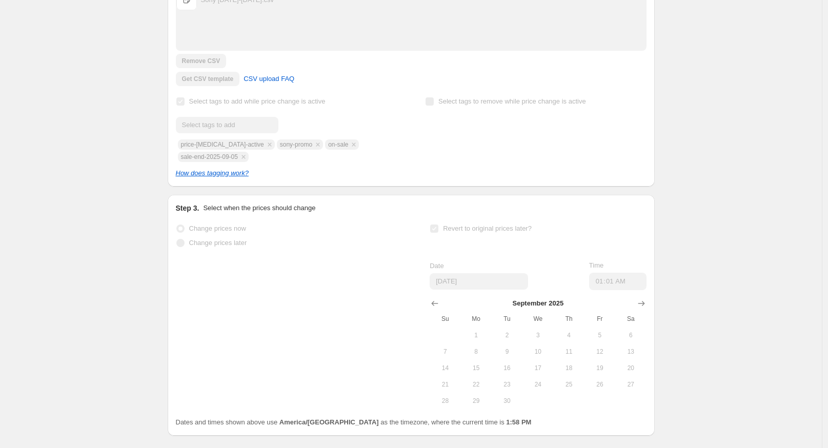
click at [132, 211] on div "Copy of Sony [DATE]-[DATE]. This page is ready Copy of Sony [DATE]-[DATE] Info …" at bounding box center [411, 125] width 822 height 745
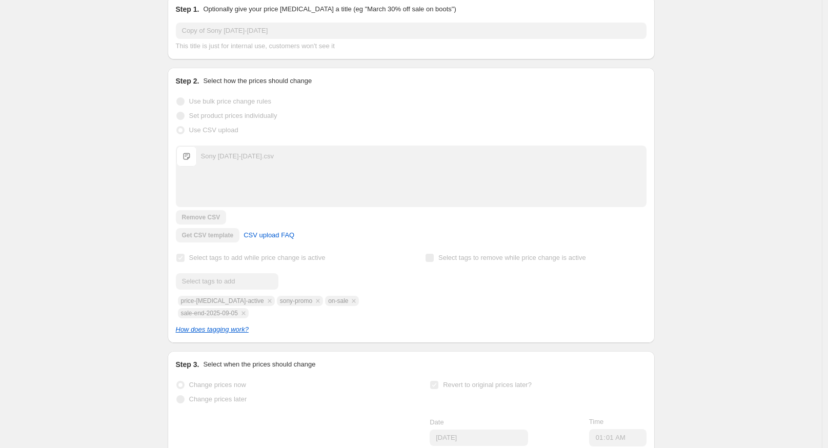
scroll to position [0, 0]
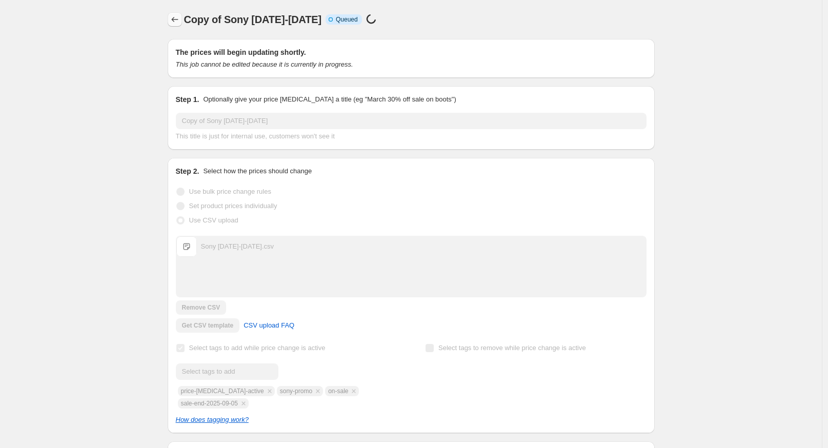
click at [177, 18] on icon "Price change jobs" at bounding box center [175, 19] width 10 height 10
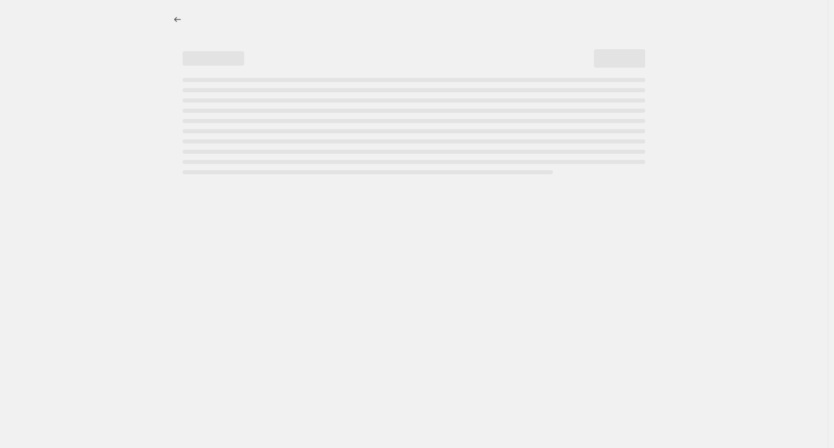
select select "percentage"
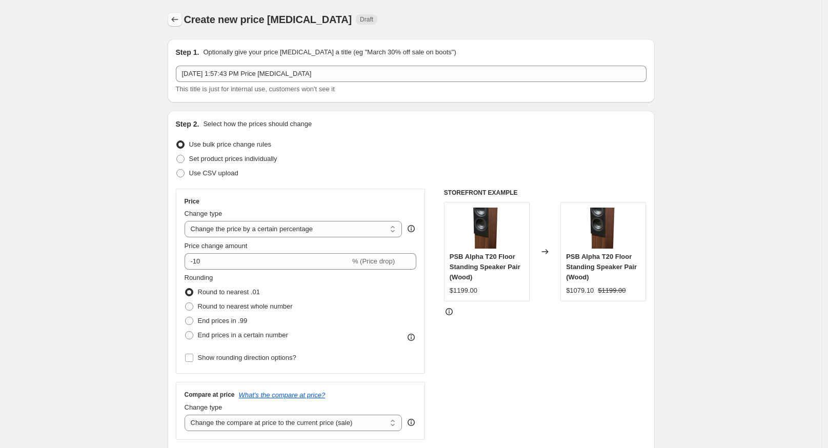
click at [180, 22] on icon "Price change jobs" at bounding box center [175, 19] width 10 height 10
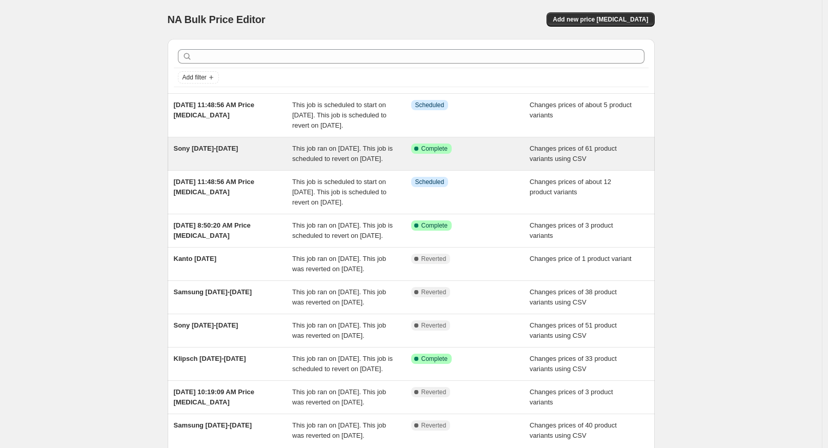
click at [555, 163] on span "Changes prices of 61 product variants using CSV" at bounding box center [573, 154] width 87 height 18
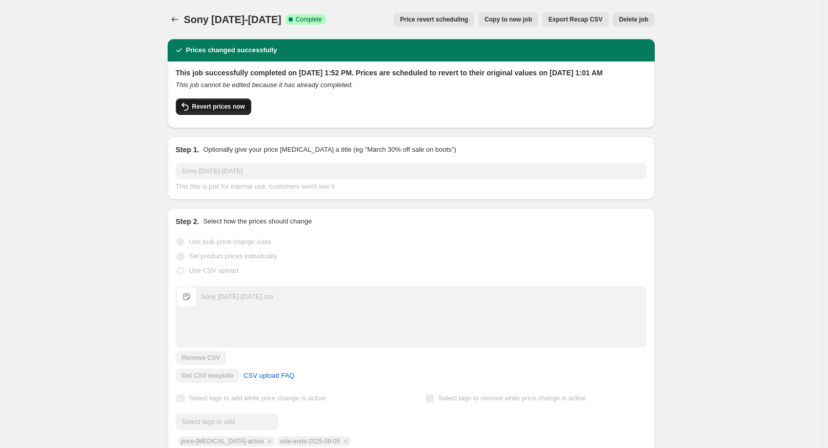
click at [217, 111] on span "Revert prices now" at bounding box center [218, 107] width 53 height 8
checkbox input "false"
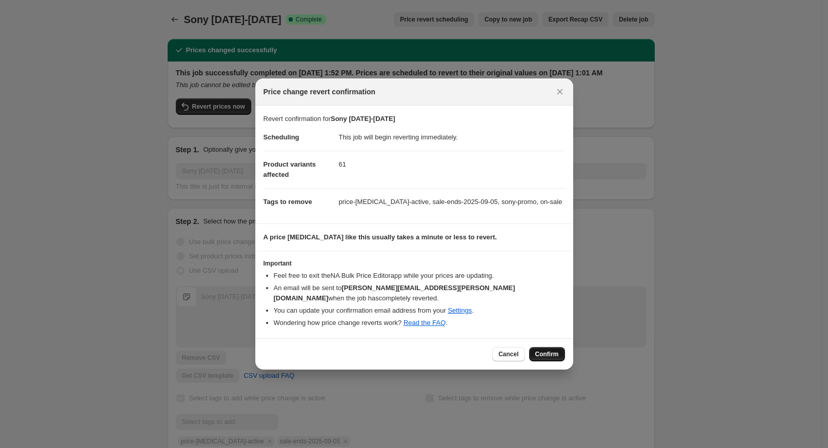
click at [536, 350] on span "Confirm" at bounding box center [547, 354] width 24 height 8
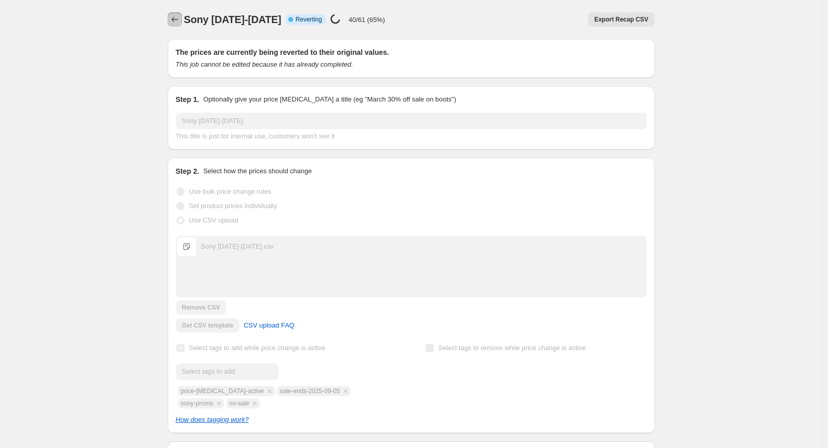
click at [180, 18] on icon "Price change jobs" at bounding box center [175, 19] width 10 height 10
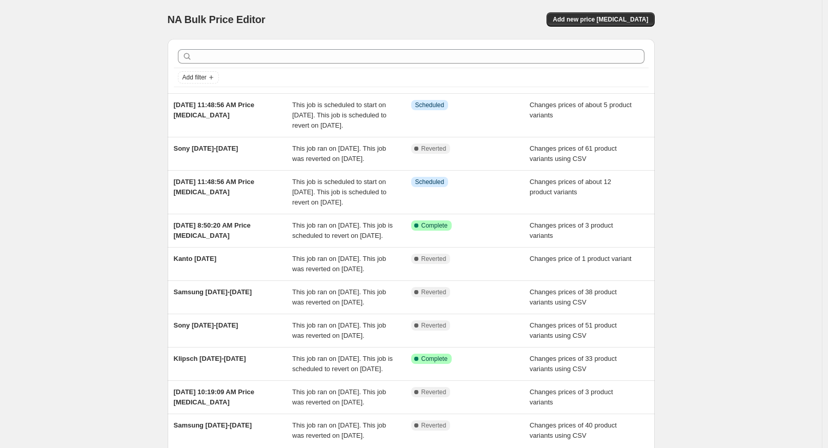
click at [70, 186] on div "NA Bulk Price Editor. This page is ready NA Bulk Price Editor Add new price cha…" at bounding box center [411, 274] width 822 height 549
